Goal: Transaction & Acquisition: Purchase product/service

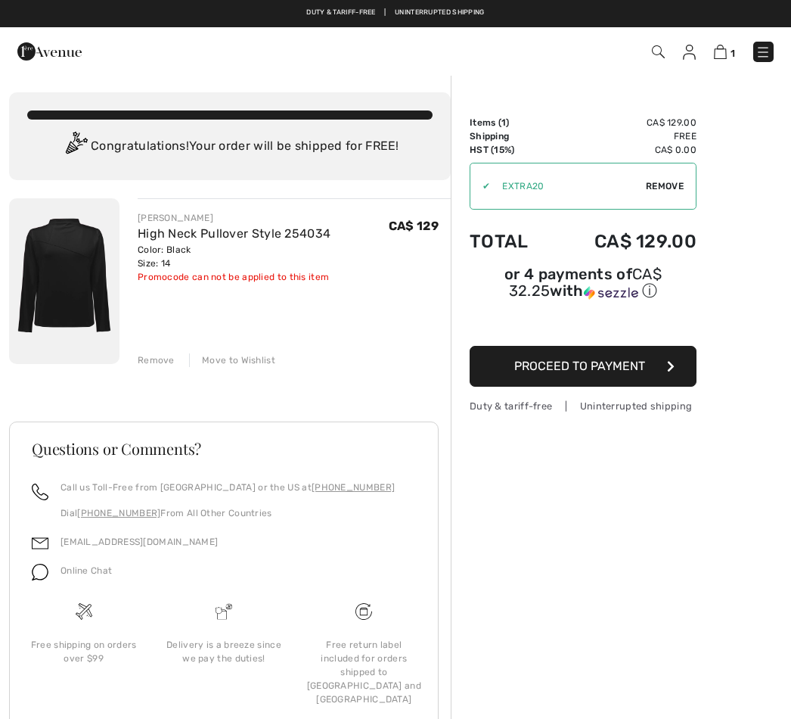
click at [619, 369] on span "Proceed to Payment" at bounding box center [579, 366] width 131 height 14
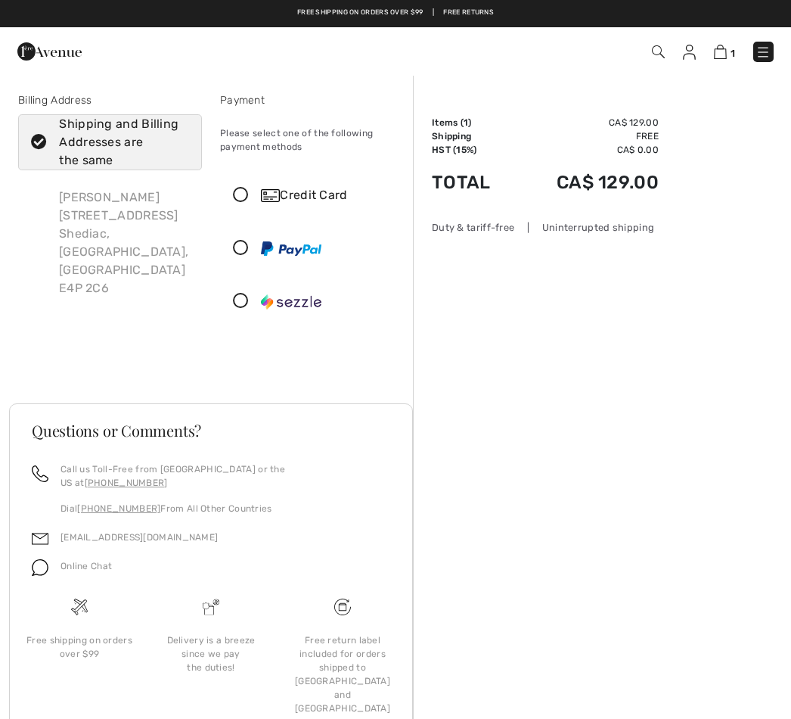
click at [138, 137] on div "Shipping and Billing Addresses are the same" at bounding box center [119, 142] width 120 height 54
click at [179, 137] on input "Shipping and Billing Addresses are the same" at bounding box center [184, 142] width 10 height 45
checkbox input "false"
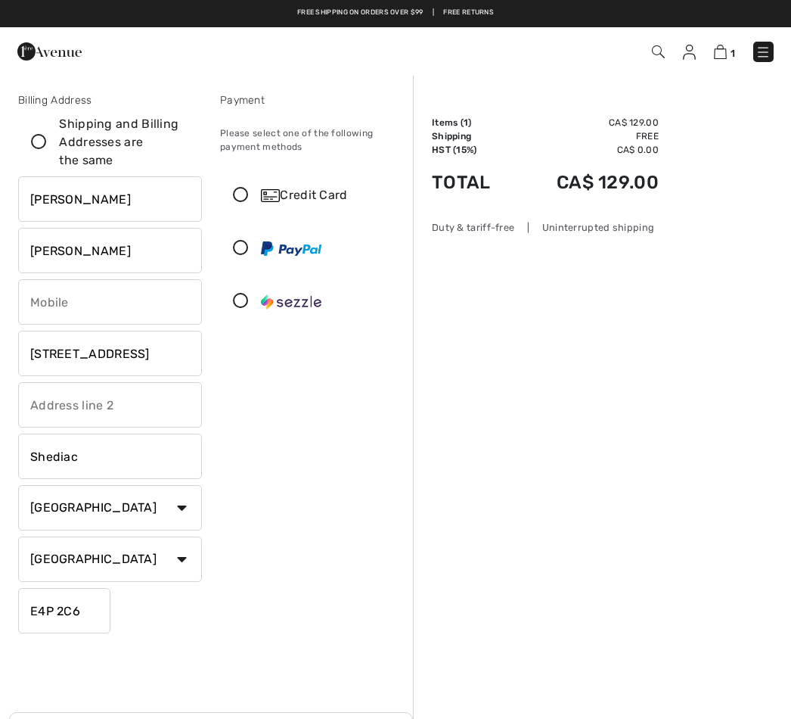
click at [166, 359] on input "642 Main St #152" at bounding box center [110, 353] width 184 height 45
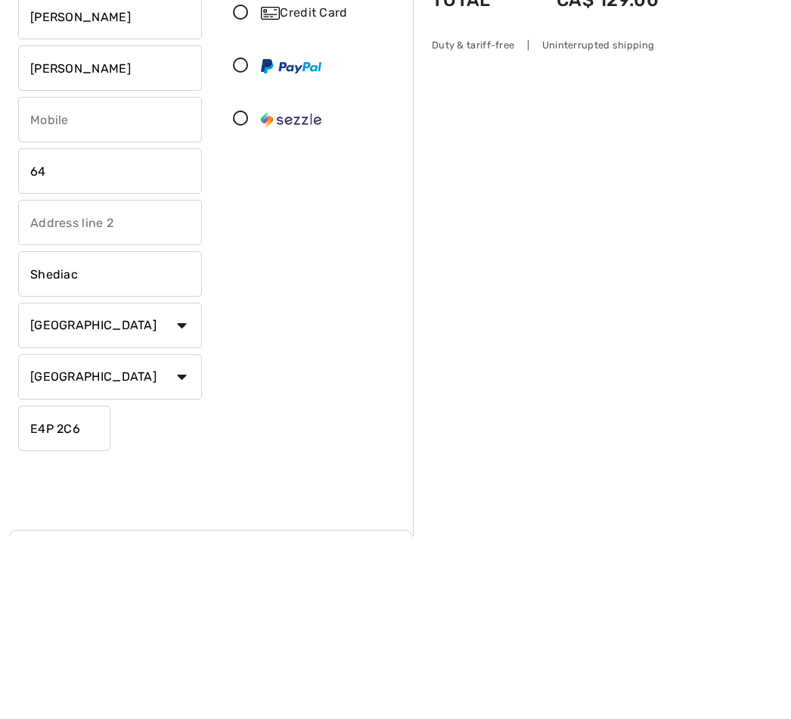
type input "6"
click at [123, 433] on input "Shediac" at bounding box center [110, 455] width 184 height 45
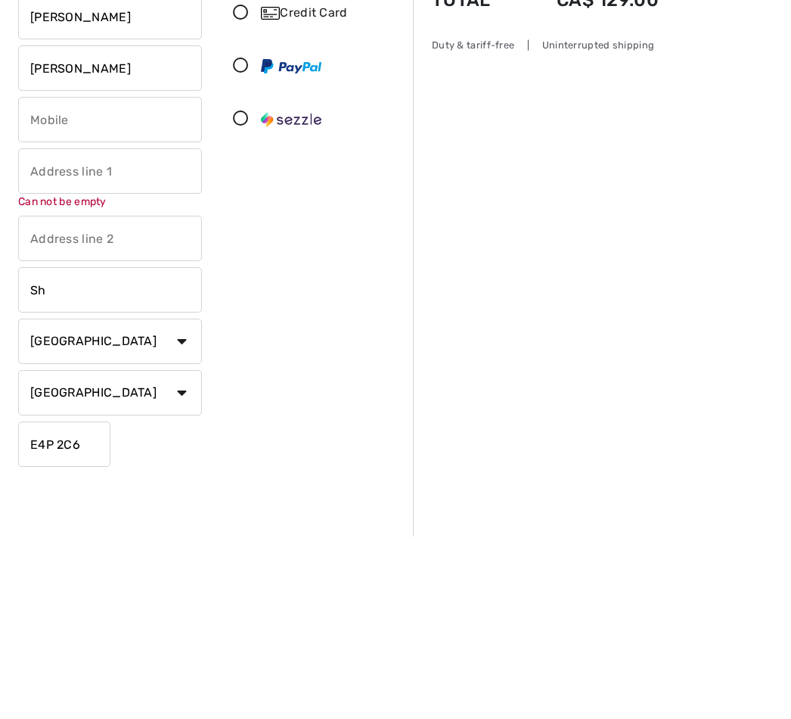
type input "S"
type input "Moncton"
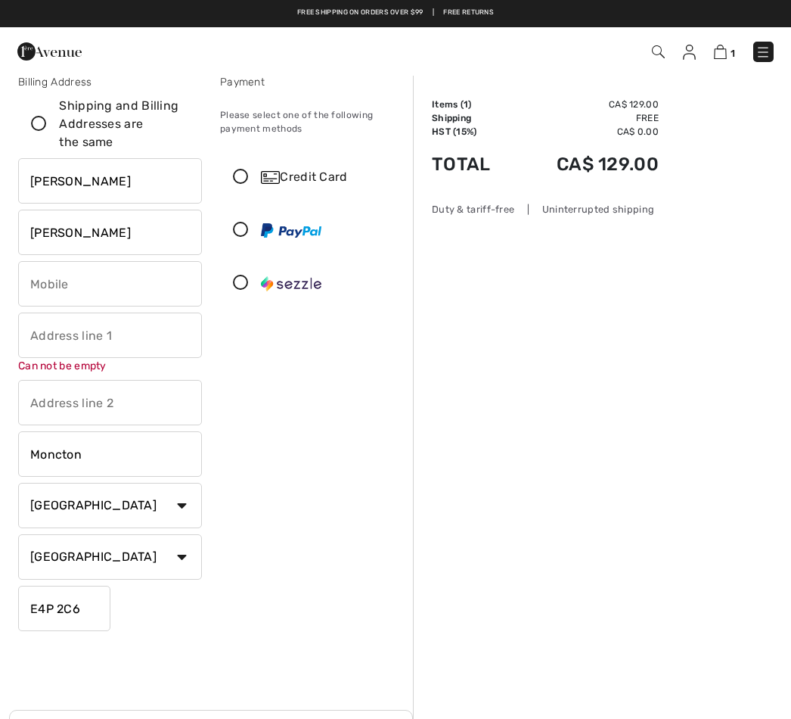
scroll to position [9, 0]
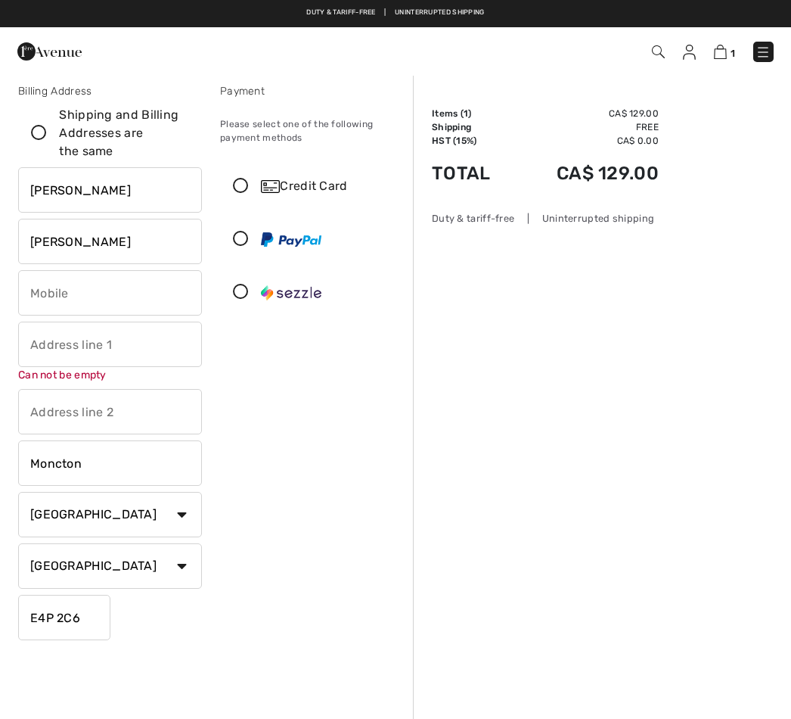
click at [108, 302] on input "phone" at bounding box center [110, 292] width 184 height 45
type input "5065330900"
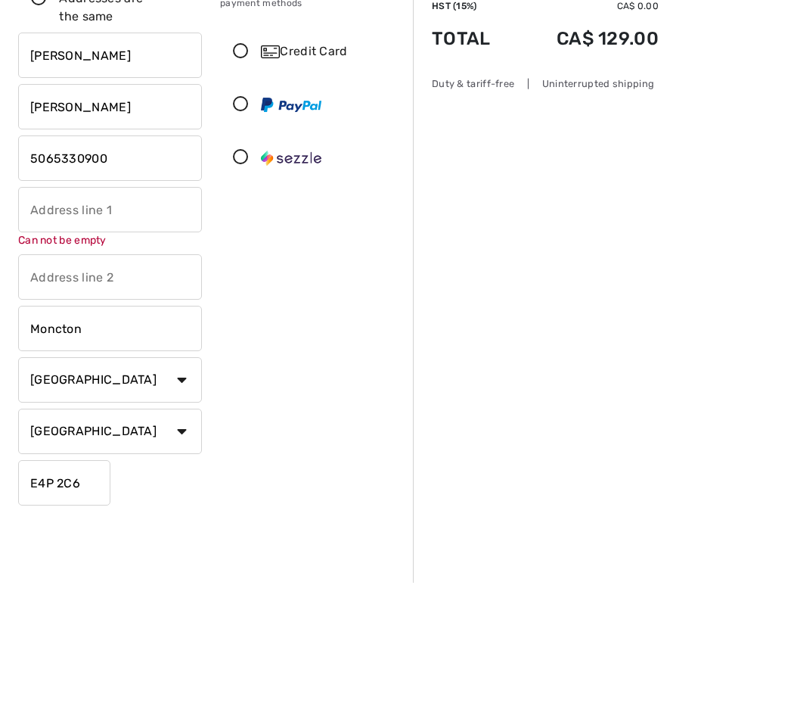
type input "80 Mount Pleasant"
type input "109"
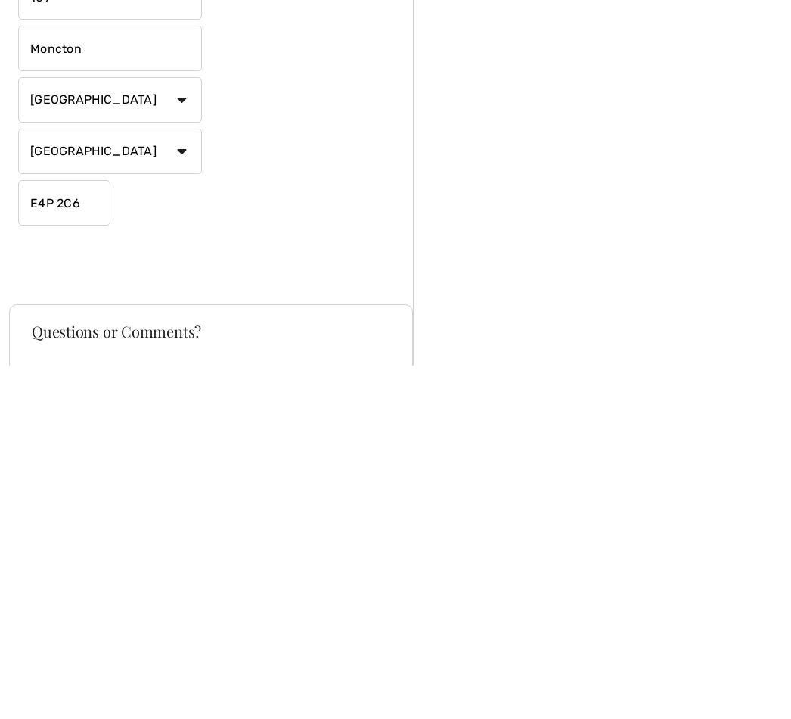
scroll to position [56, 0]
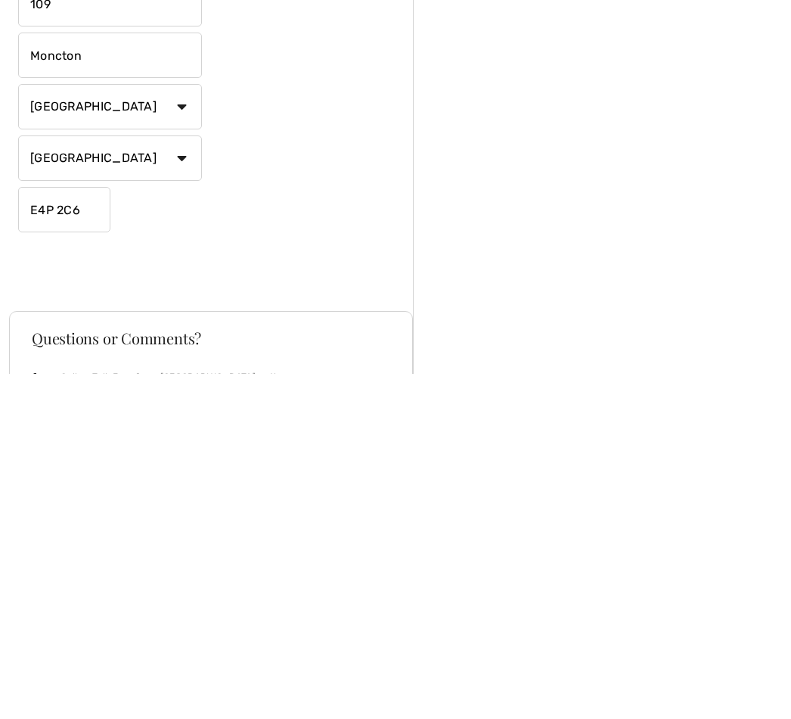
click at [86, 532] on input "E4P 2C6" at bounding box center [64, 554] width 92 height 45
type input "E1G5H8"
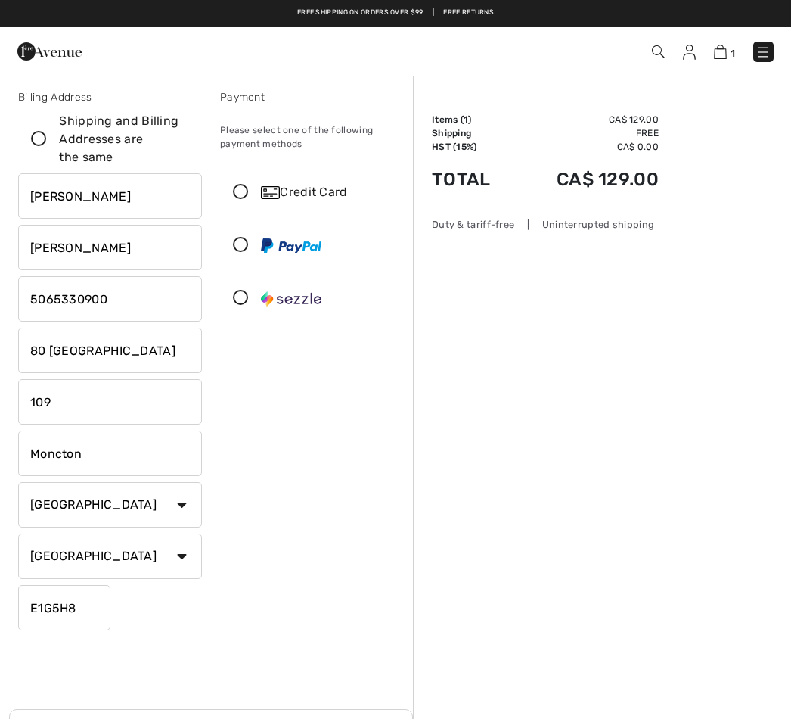
scroll to position [0, 0]
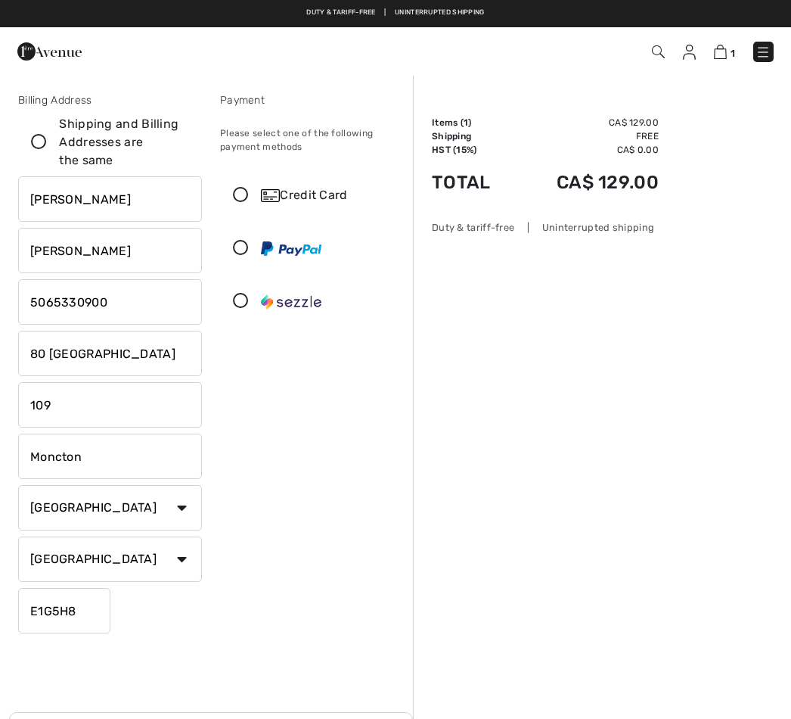
click at [245, 256] on icon at bounding box center [241, 249] width 40 height 16
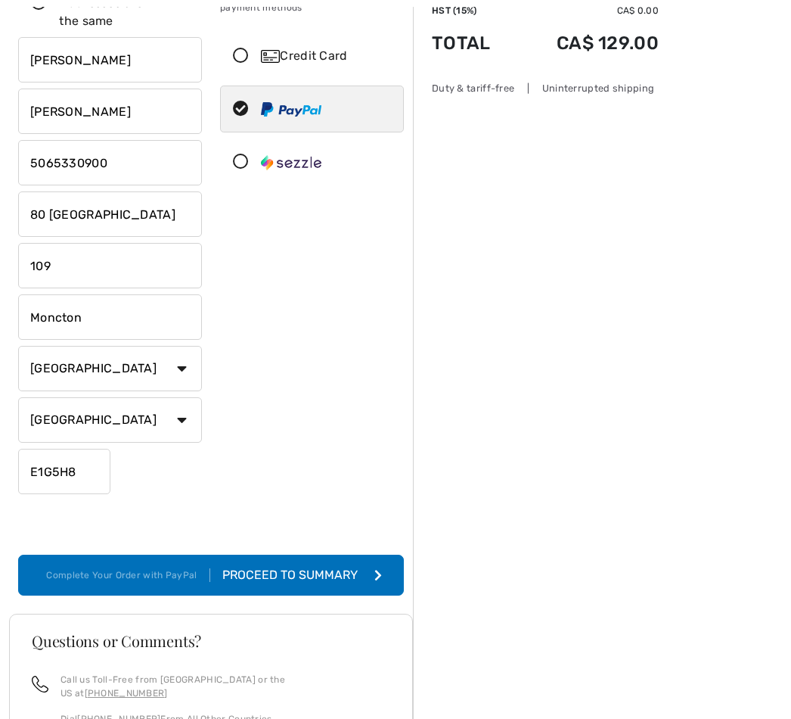
scroll to position [139, 0]
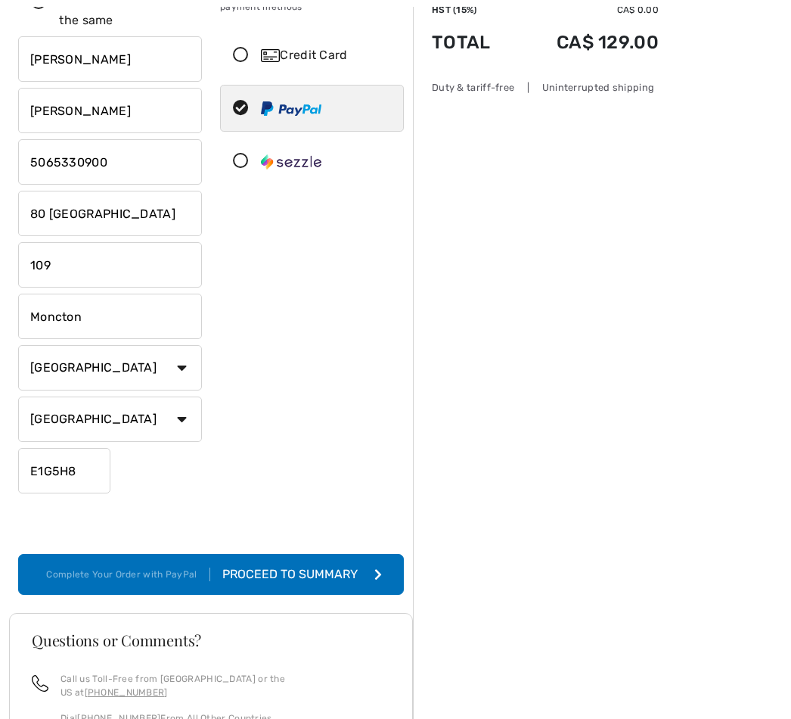
click at [333, 573] on div "Proceed to Summary" at bounding box center [293, 575] width 166 height 18
click at [315, 566] on div "Proceed to Summary" at bounding box center [293, 575] width 166 height 18
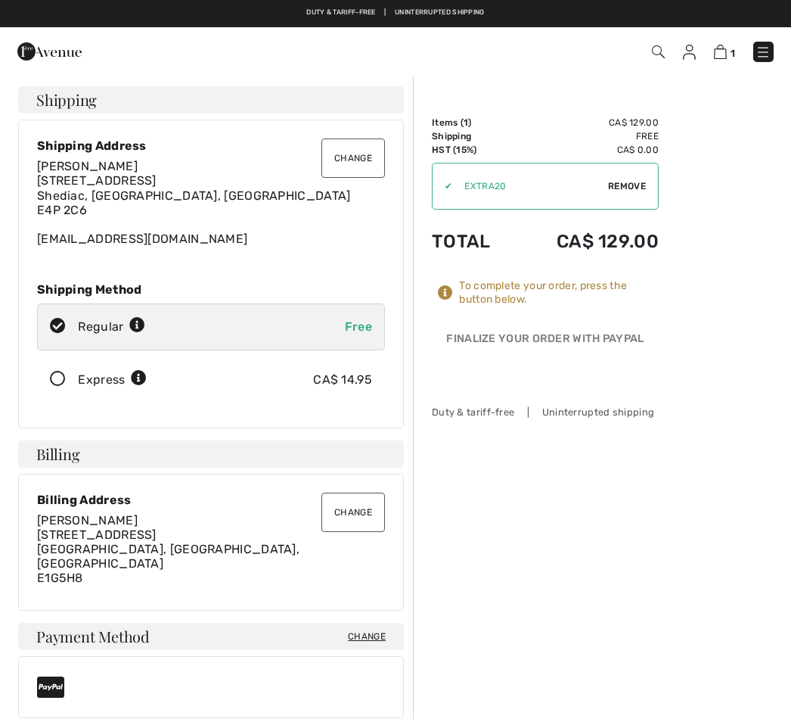
click at [348, 154] on button "Change" at bounding box center [354, 157] width 64 height 39
click at [348, 160] on button "Change" at bounding box center [354, 157] width 64 height 39
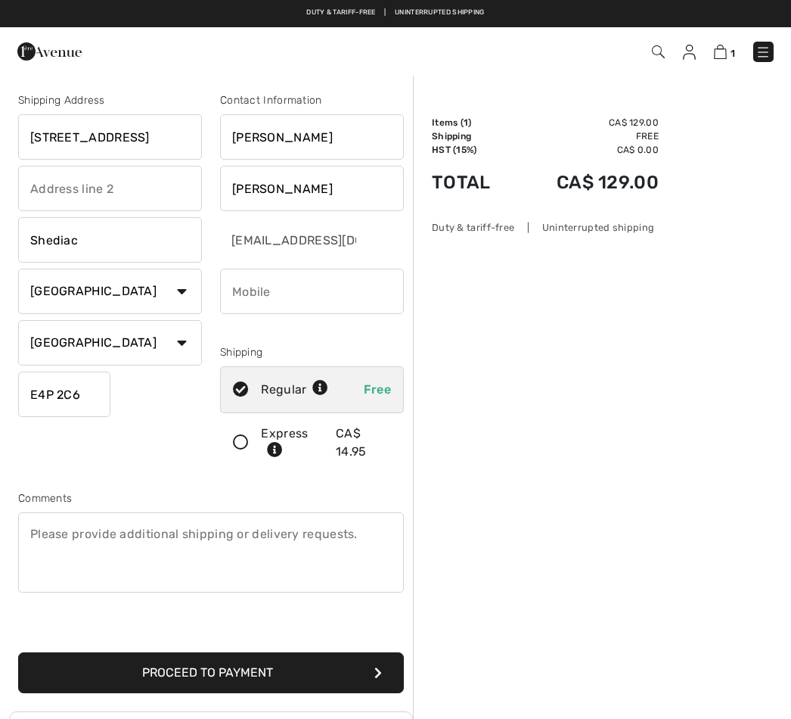
click at [115, 241] on input "Shediac" at bounding box center [110, 239] width 184 height 45
type input "Moncton"
click at [163, 140] on input "642 Main St #152" at bounding box center [110, 136] width 184 height 45
type input "6"
type input "80 [GEOGRAPHIC_DATA]"
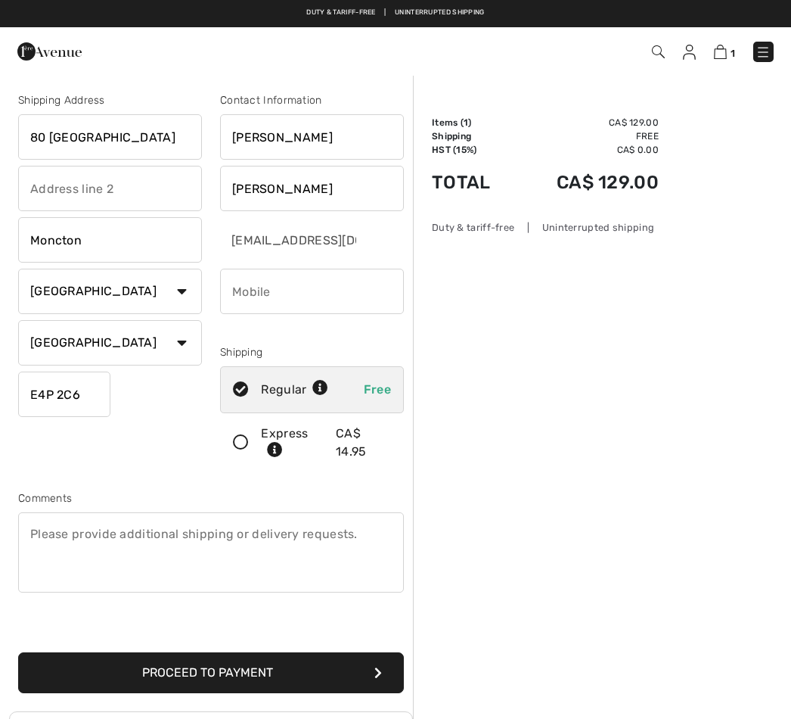
type input "109"
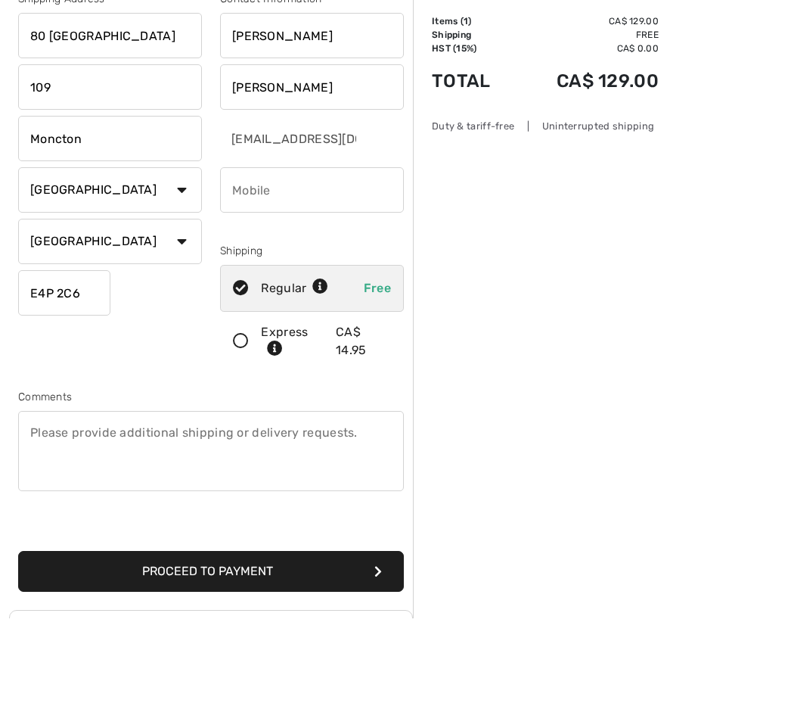
click at [314, 269] on input "phone" at bounding box center [312, 291] width 184 height 45
type input "5065330900"
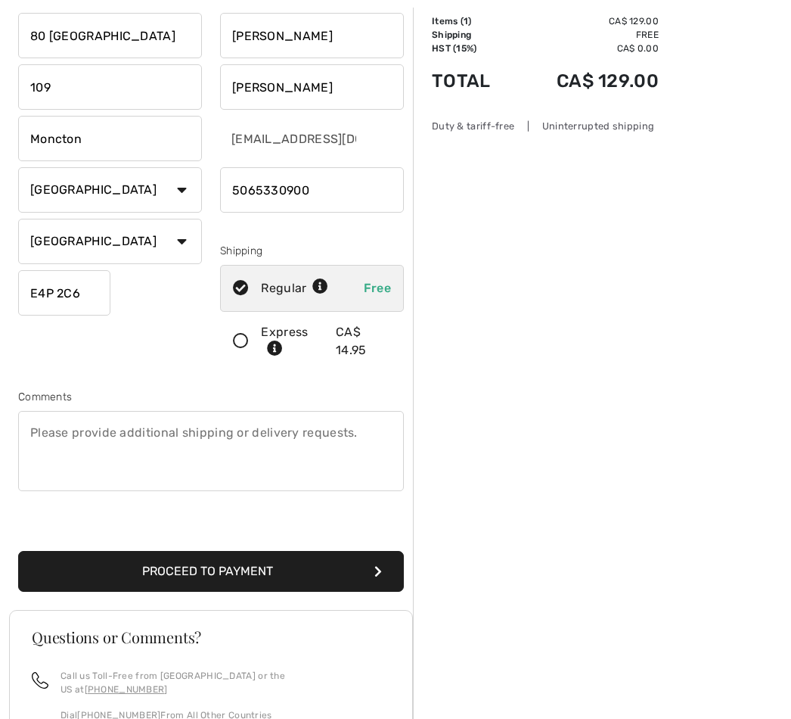
click at [85, 291] on input "E4P 2C6" at bounding box center [64, 292] width 92 height 45
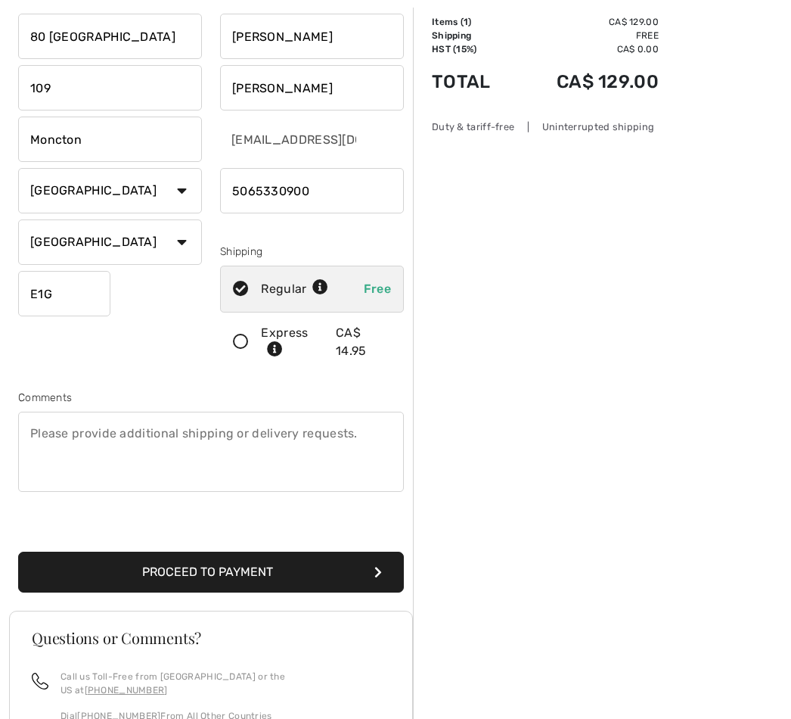
type input "E1G5H8"
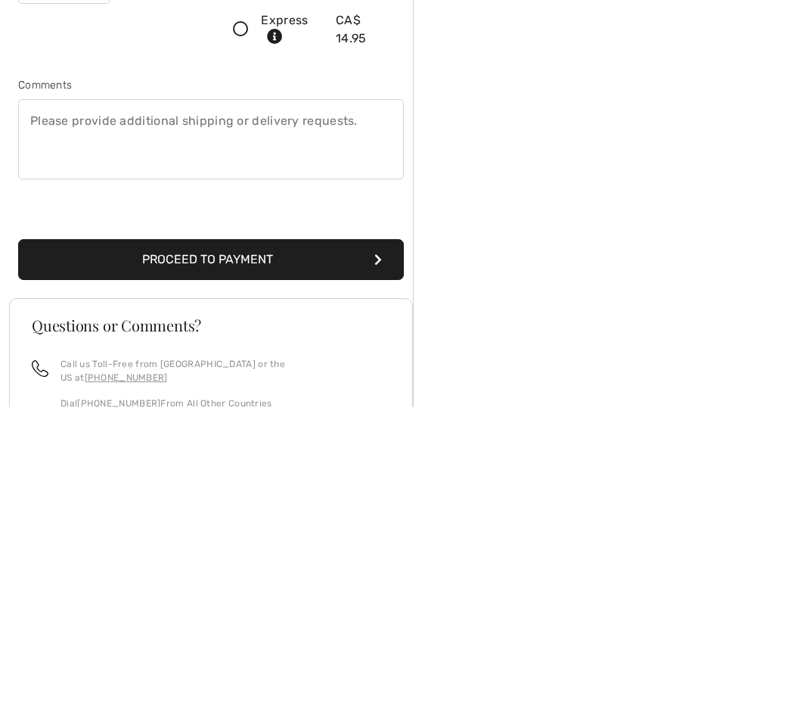
click at [287, 551] on button "Proceed to Payment" at bounding box center [211, 571] width 386 height 41
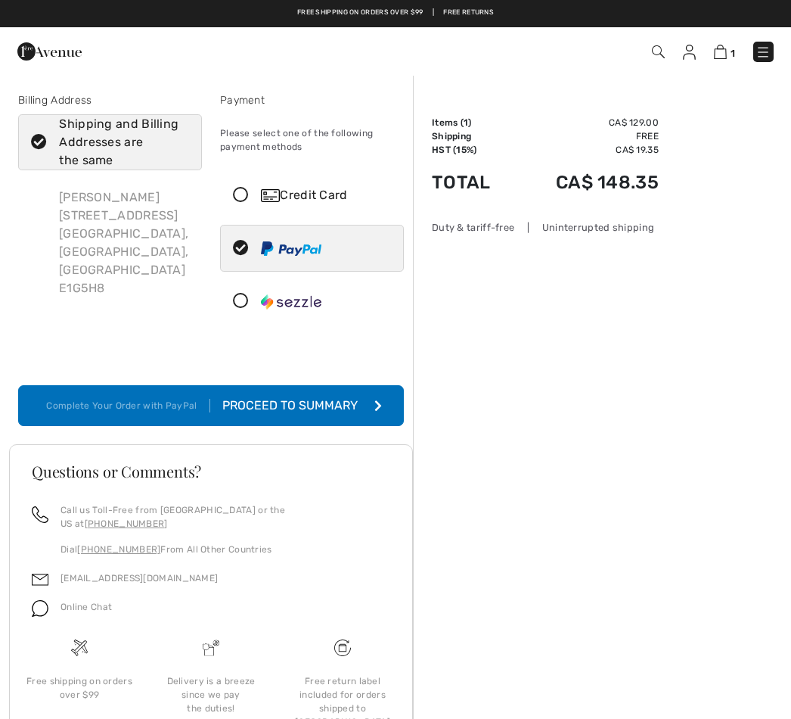
click at [309, 406] on div "Proceed to Summary" at bounding box center [293, 405] width 166 height 18
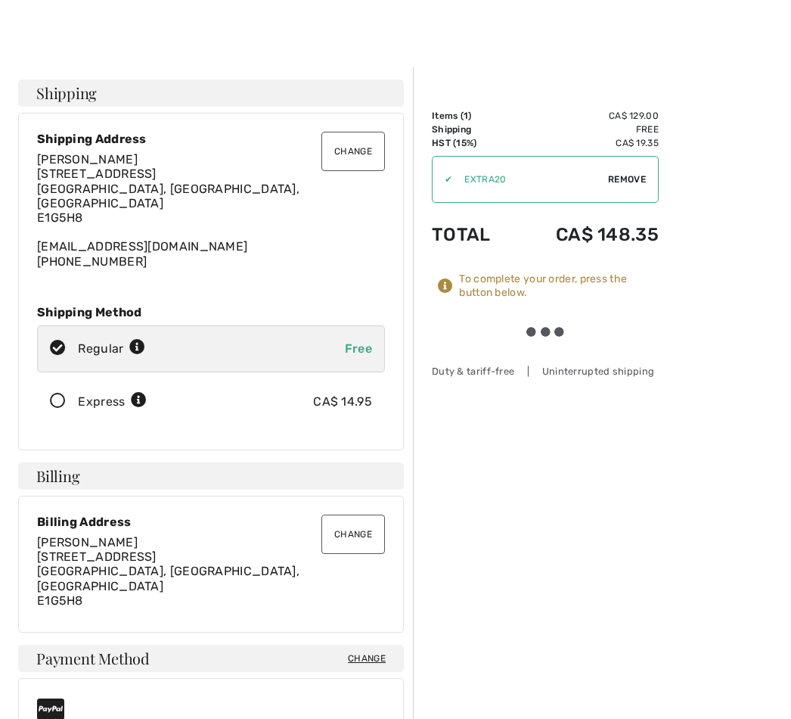
scroll to position [11, 0]
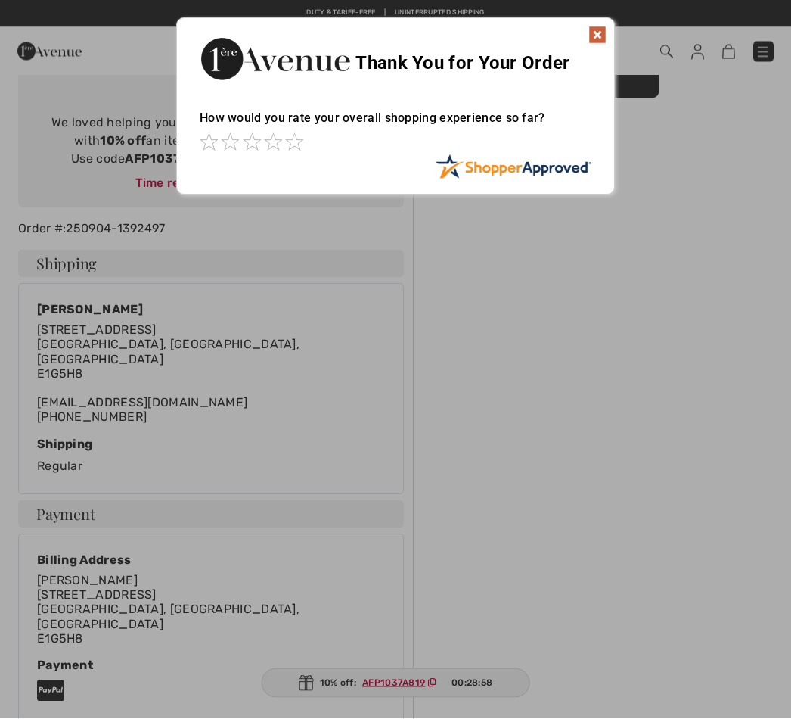
scroll to position [134, 0]
click at [598, 36] on img at bounding box center [598, 35] width 18 height 18
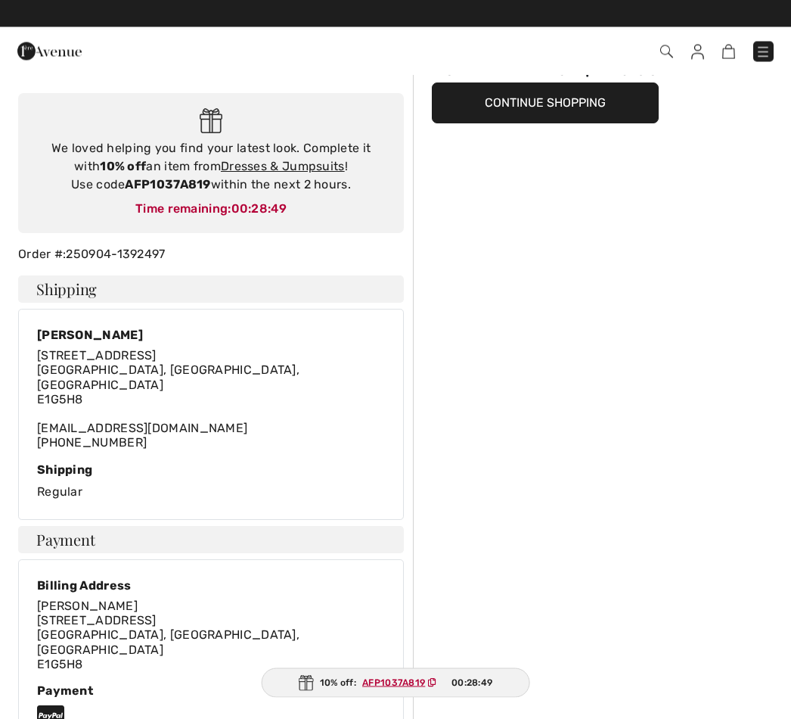
scroll to position [0, 0]
